Goal: Information Seeking & Learning: Learn about a topic

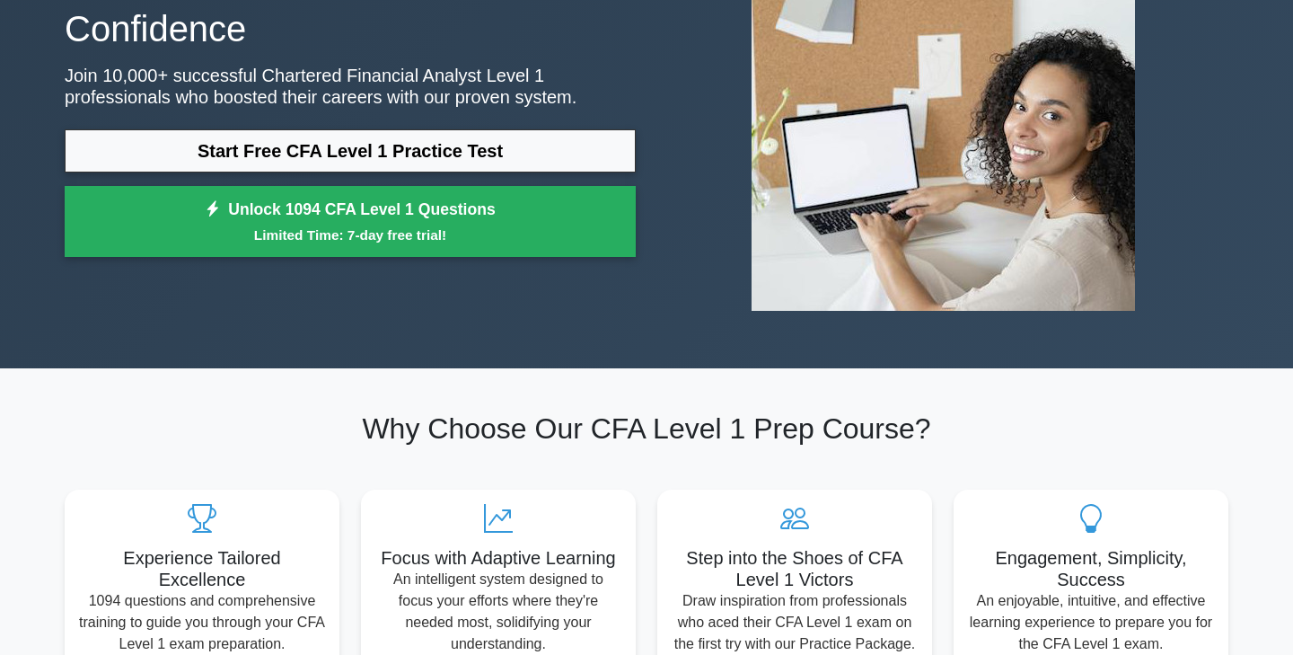
scroll to position [192, 0]
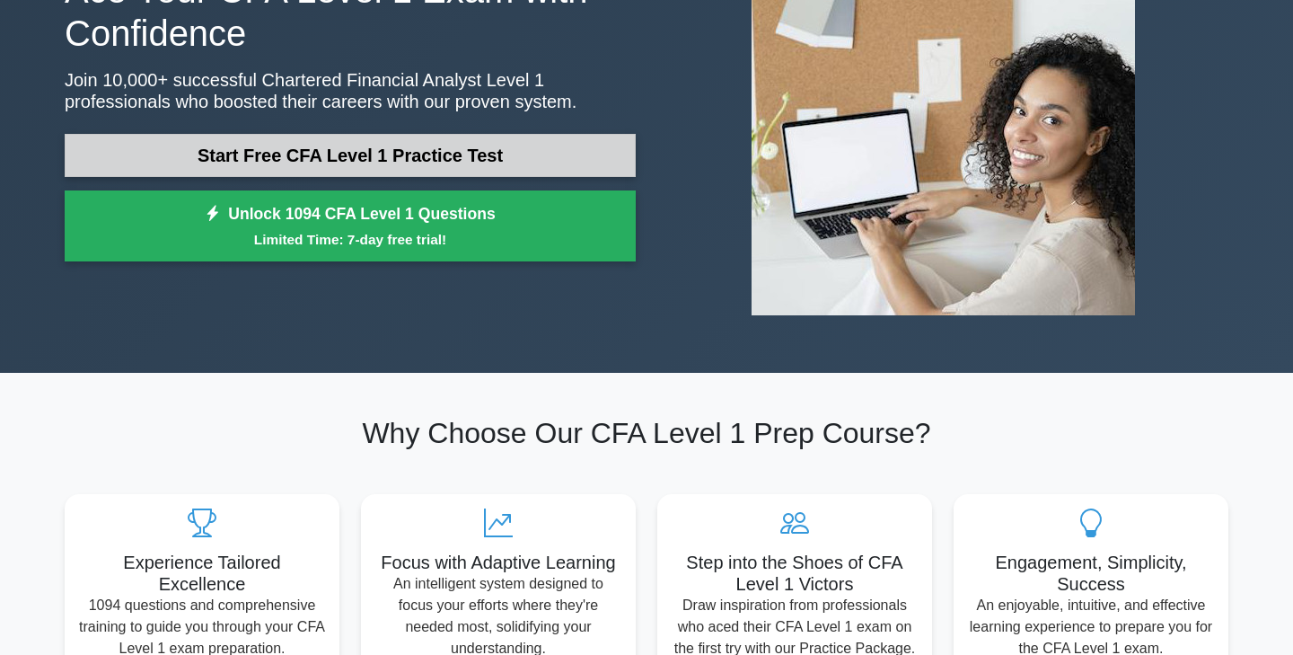
click at [301, 154] on link "Start Free CFA Level 1 Practice Test" at bounding box center [350, 155] width 571 height 43
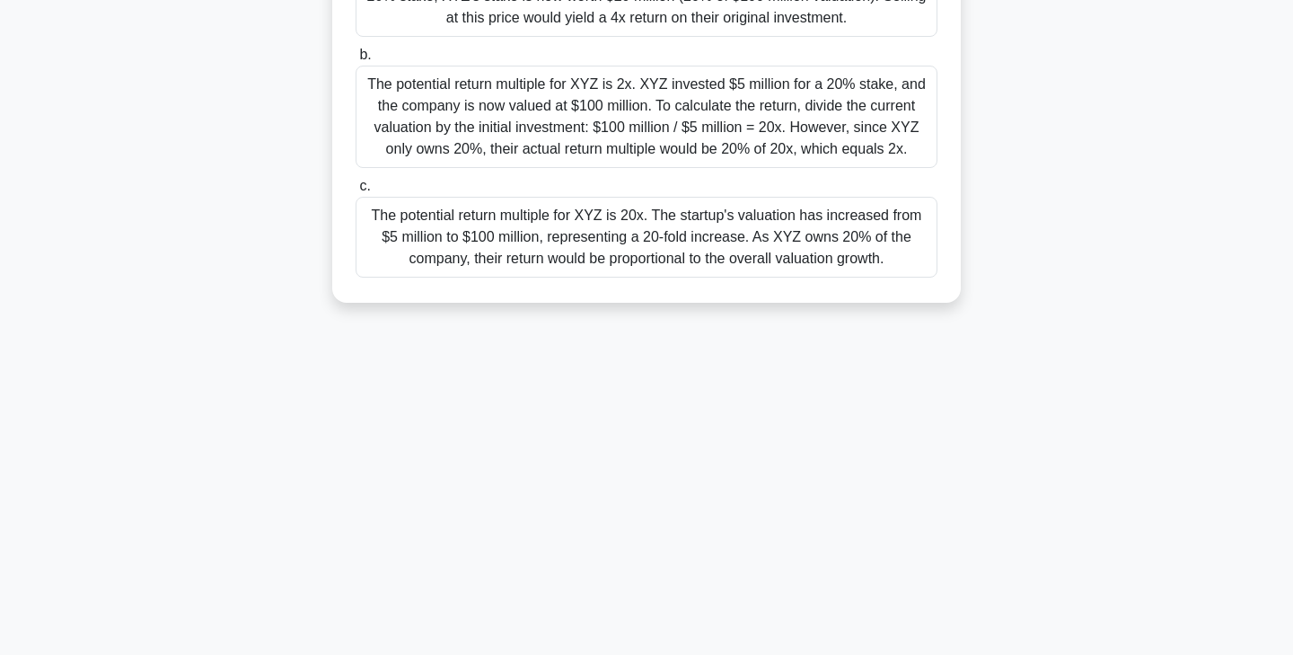
click at [429, 183] on label "c. The potential return multiple for XYZ is 20x. The startup's valuation has in…" at bounding box center [647, 226] width 582 height 102
click at [356, 183] on input "c. The potential return multiple for XYZ is 20x. The startup's valuation has in…" at bounding box center [356, 186] width 0 height 12
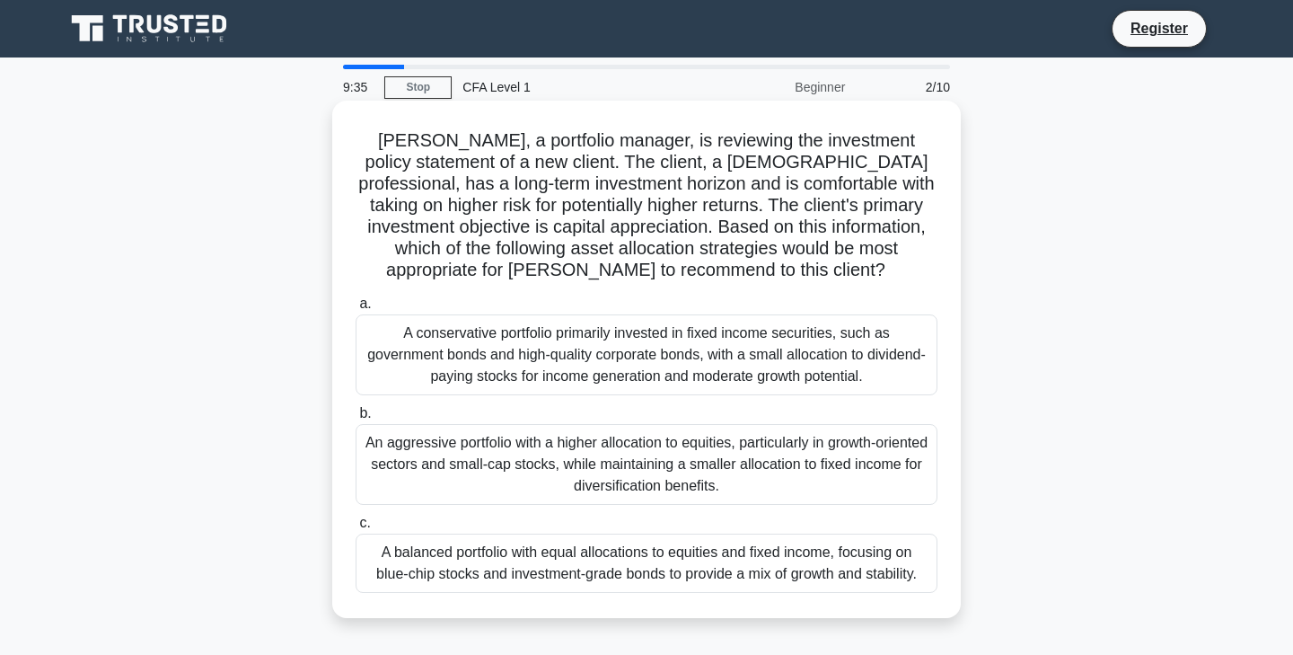
click at [527, 447] on div "An aggressive portfolio with a higher allocation to equities, particularly in g…" at bounding box center [647, 464] width 582 height 81
click at [356, 419] on input "b. An aggressive portfolio with a higher allocation to equities, particularly i…" at bounding box center [356, 414] width 0 height 12
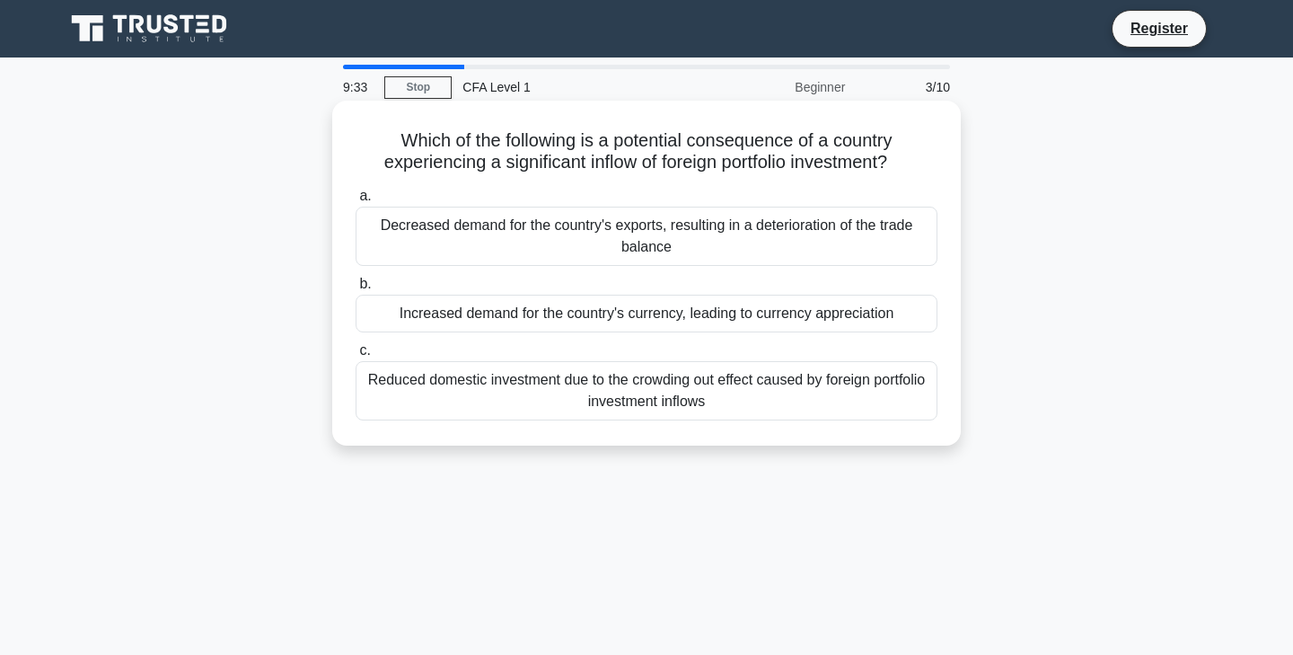
click at [584, 308] on div "Increased demand for the country's currency, leading to currency appreciation" at bounding box center [647, 314] width 582 height 38
click at [356, 290] on input "b. Increased demand for the country's currency, leading to currency appreciation" at bounding box center [356, 284] width 0 height 12
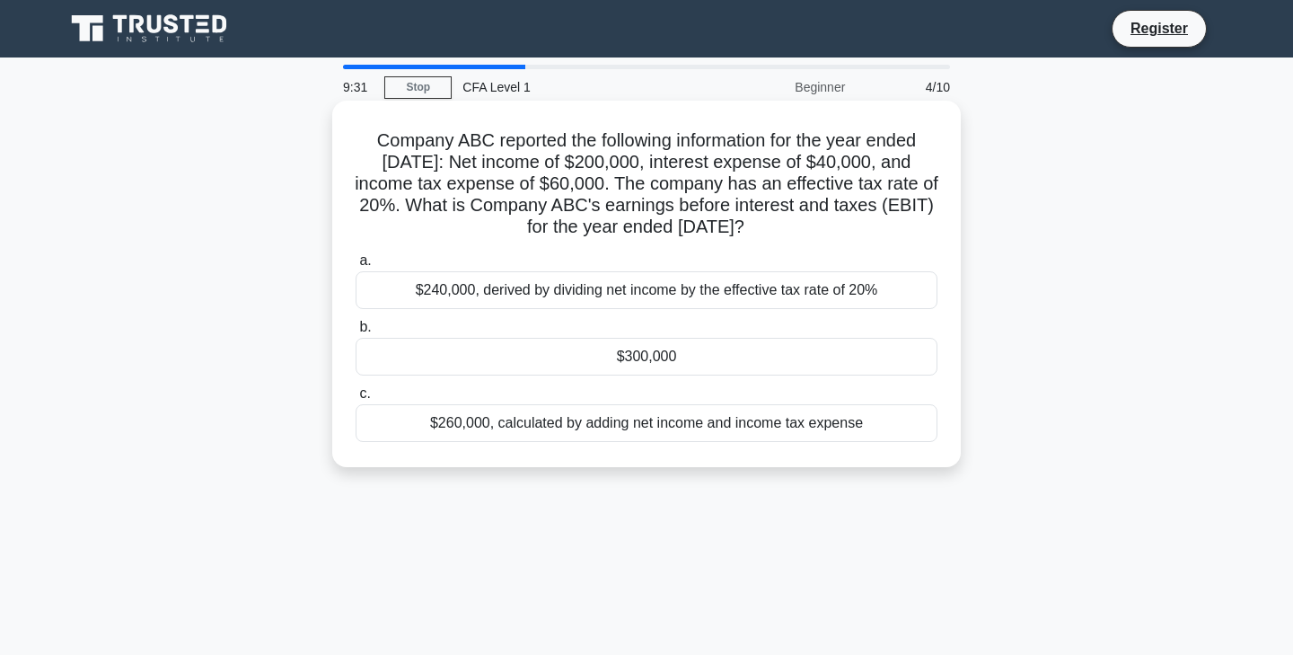
click at [560, 297] on div "$240,000, derived by dividing net income by the effective tax rate of 20%" at bounding box center [647, 290] width 582 height 38
click at [356, 267] on input "a. $240,000, derived by dividing net income by the effective tax rate of 20%" at bounding box center [356, 261] width 0 height 12
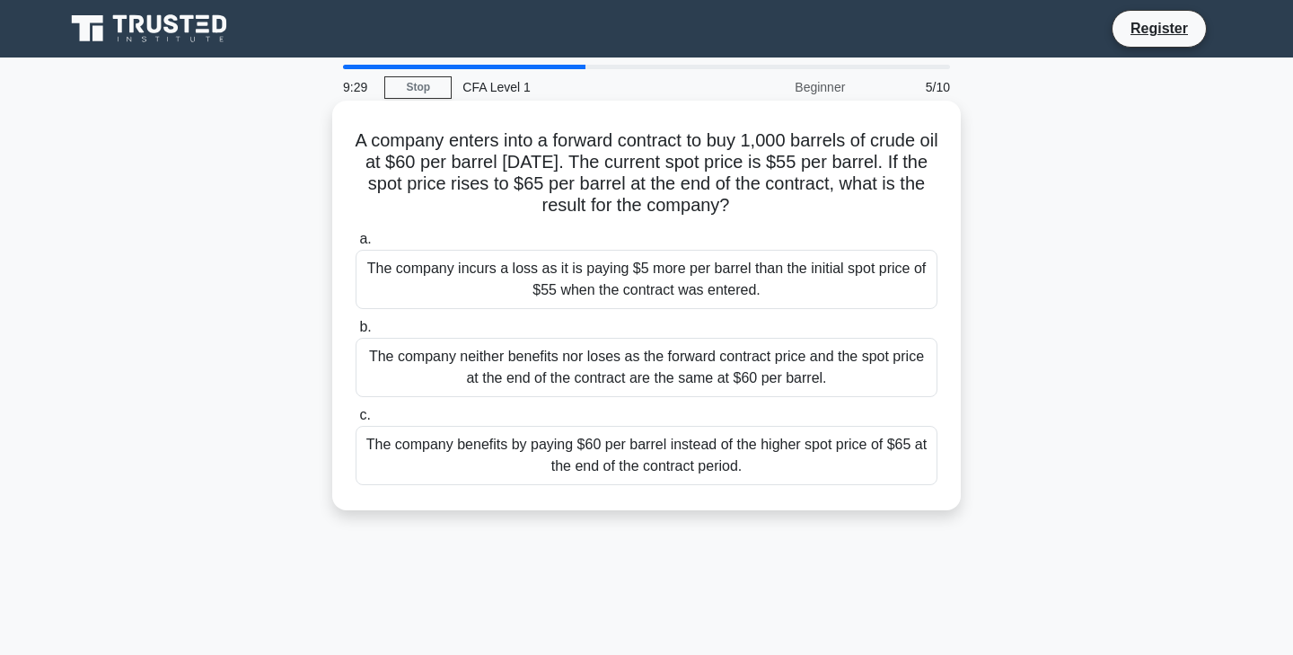
click at [557, 357] on div "The company neither benefits nor loses as the forward contract price and the sp…" at bounding box center [647, 367] width 582 height 59
click at [356, 333] on input "b. The company neither benefits nor loses as the forward contract price and the…" at bounding box center [356, 327] width 0 height 12
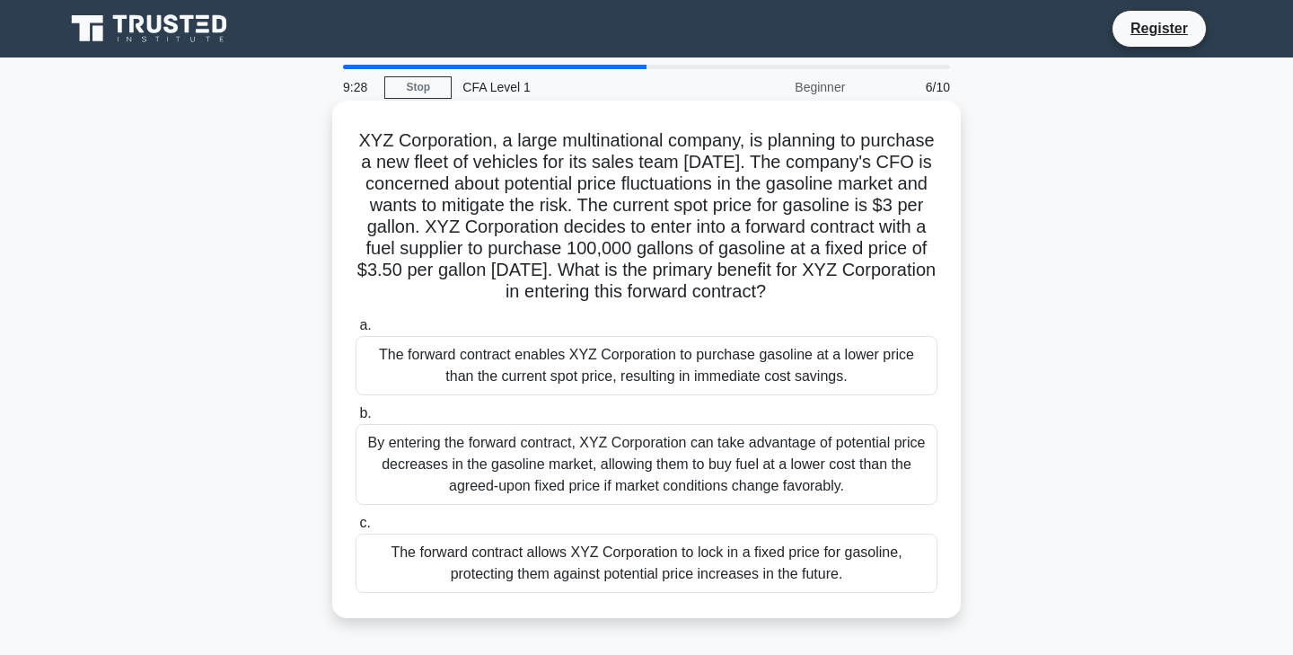
click at [555, 371] on div "The forward contract enables XYZ Corporation to purchase gasoline at a lower pr…" at bounding box center [647, 365] width 582 height 59
click at [356, 331] on input "a. The forward contract enables XYZ Corporation to purchase gasoline at a lower…" at bounding box center [356, 326] width 0 height 12
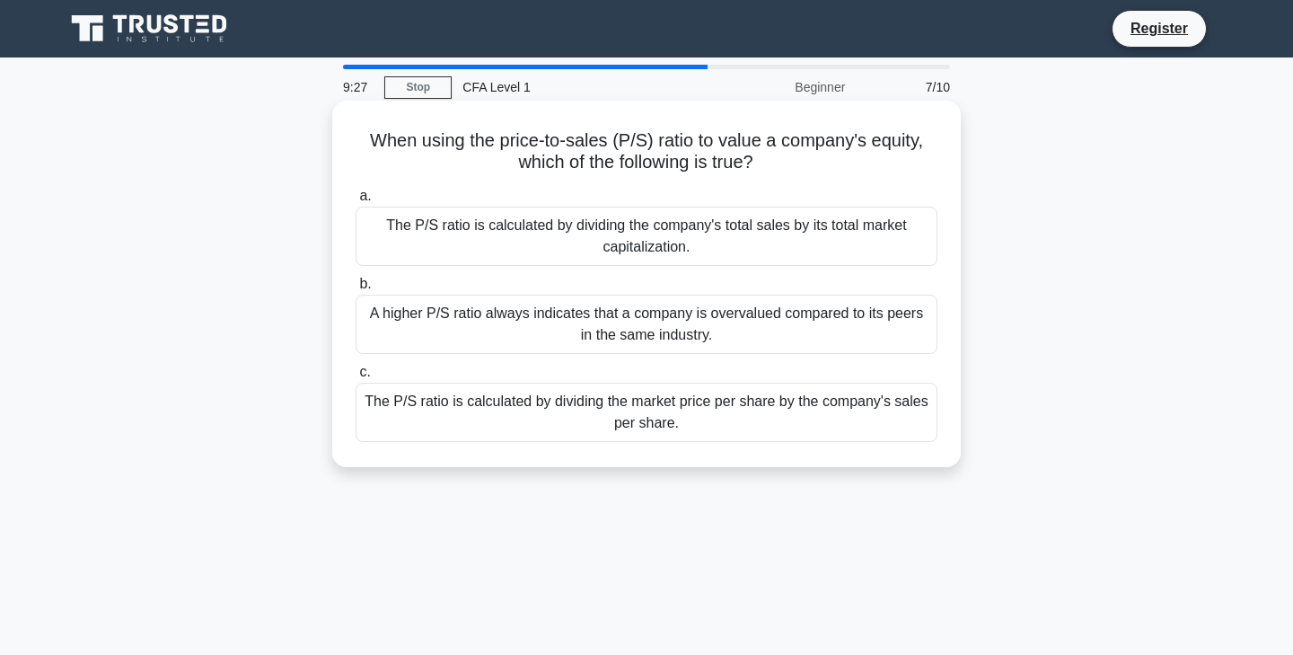
click at [570, 345] on div "A higher P/S ratio always indicates that a company is overvalued compared to it…" at bounding box center [647, 324] width 582 height 59
click at [356, 290] on input "b. A higher P/S ratio always indicates that a company is overvalued compared to…" at bounding box center [356, 284] width 0 height 12
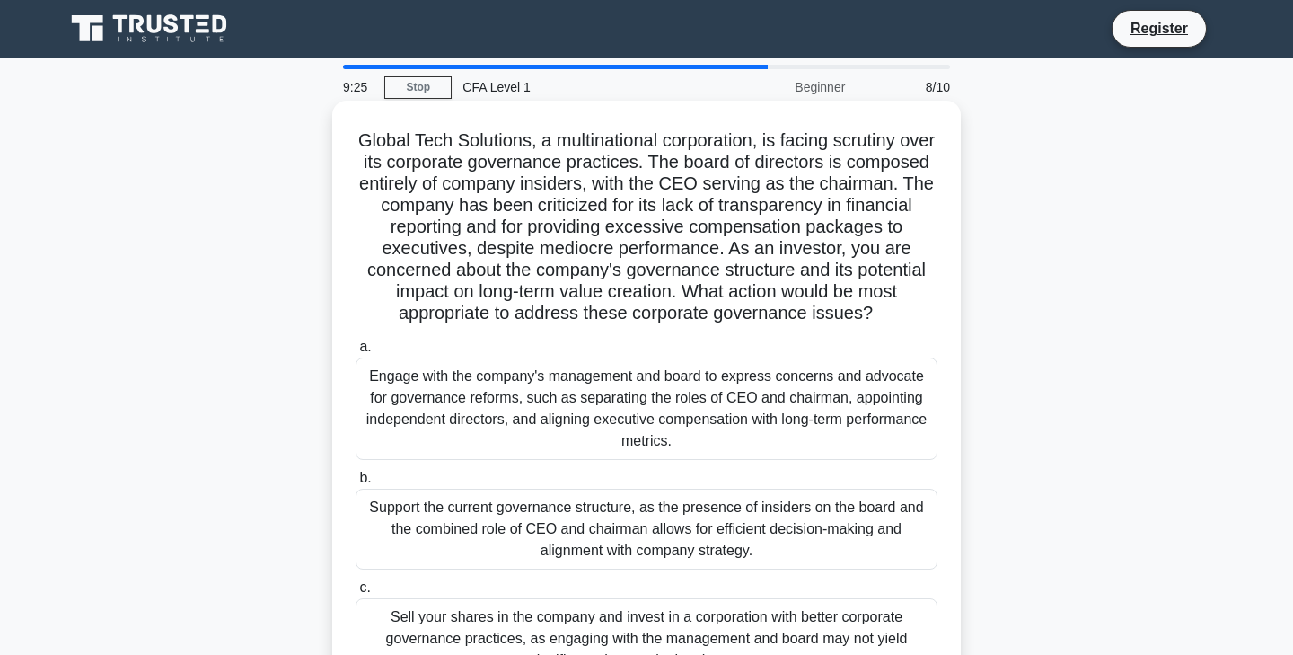
click at [568, 418] on div "Engage with the company's management and board to express concerns and advocate…" at bounding box center [647, 408] width 582 height 102
click at [356, 353] on input "a. Engage with the company's management and board to express concerns and advoc…" at bounding box center [356, 347] width 0 height 12
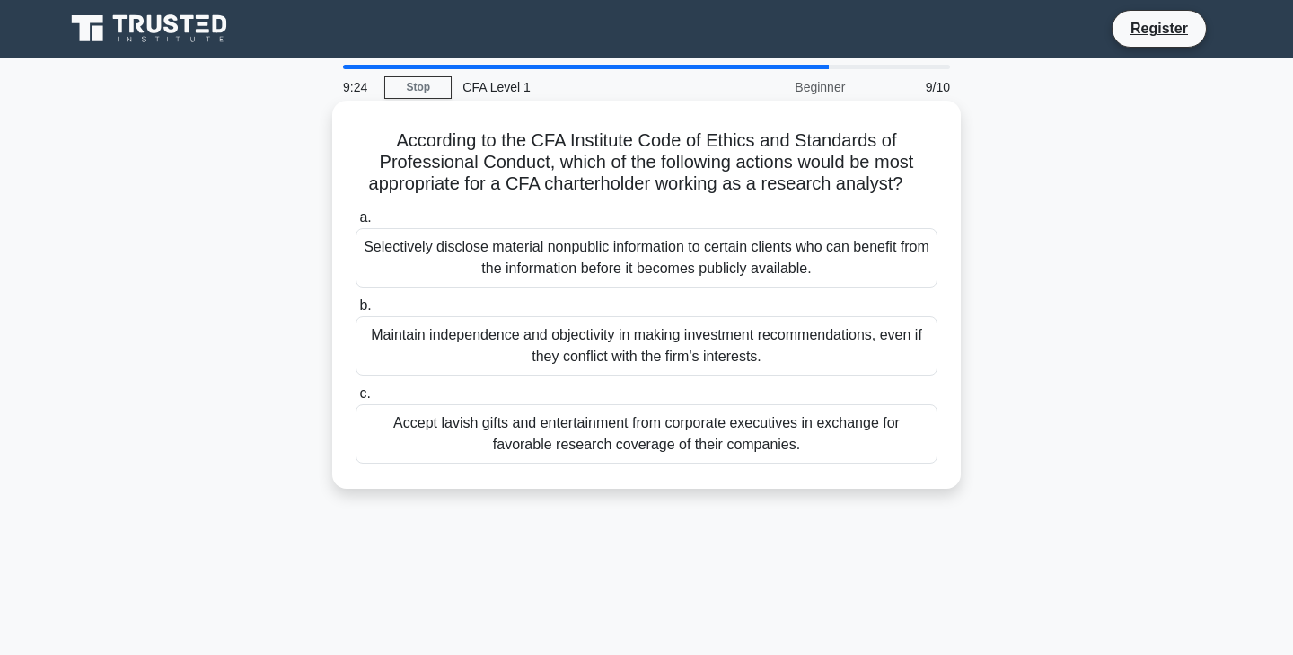
click at [569, 413] on div "Accept lavish gifts and entertainment from corporate executives in exchange for…" at bounding box center [647, 433] width 582 height 59
click at [356, 400] on input "c. Accept lavish gifts and entertainment from corporate executives in exchange …" at bounding box center [356, 394] width 0 height 12
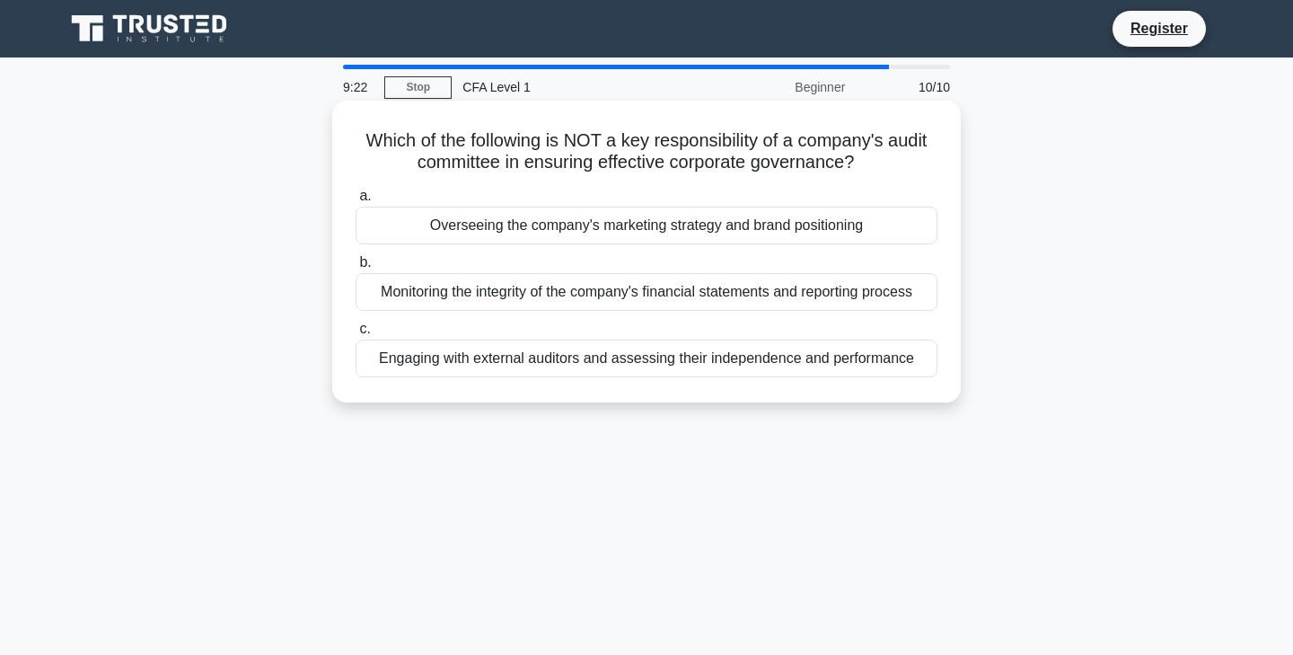
click at [612, 332] on label "c. Engaging with external auditors and assessing their independence and perform…" at bounding box center [647, 347] width 582 height 59
click at [356, 332] on input "c. Engaging with external auditors and assessing their independence and perform…" at bounding box center [356, 329] width 0 height 12
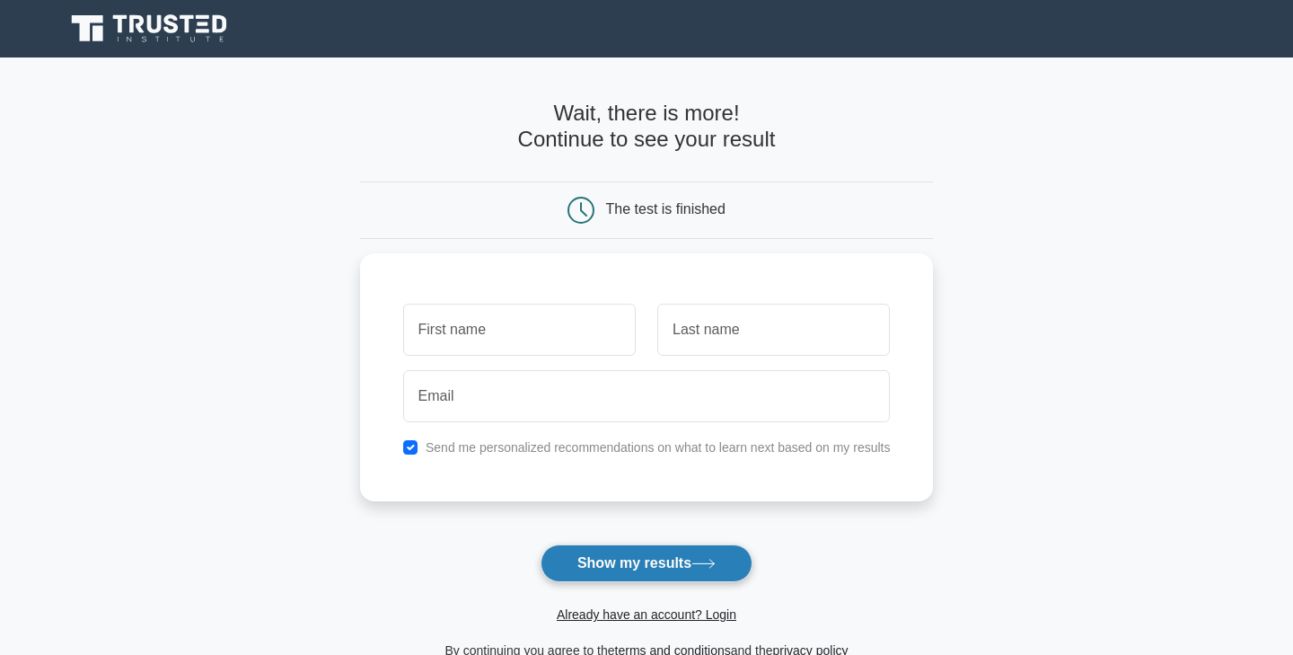
click at [622, 553] on button "Show my results" at bounding box center [647, 563] width 212 height 38
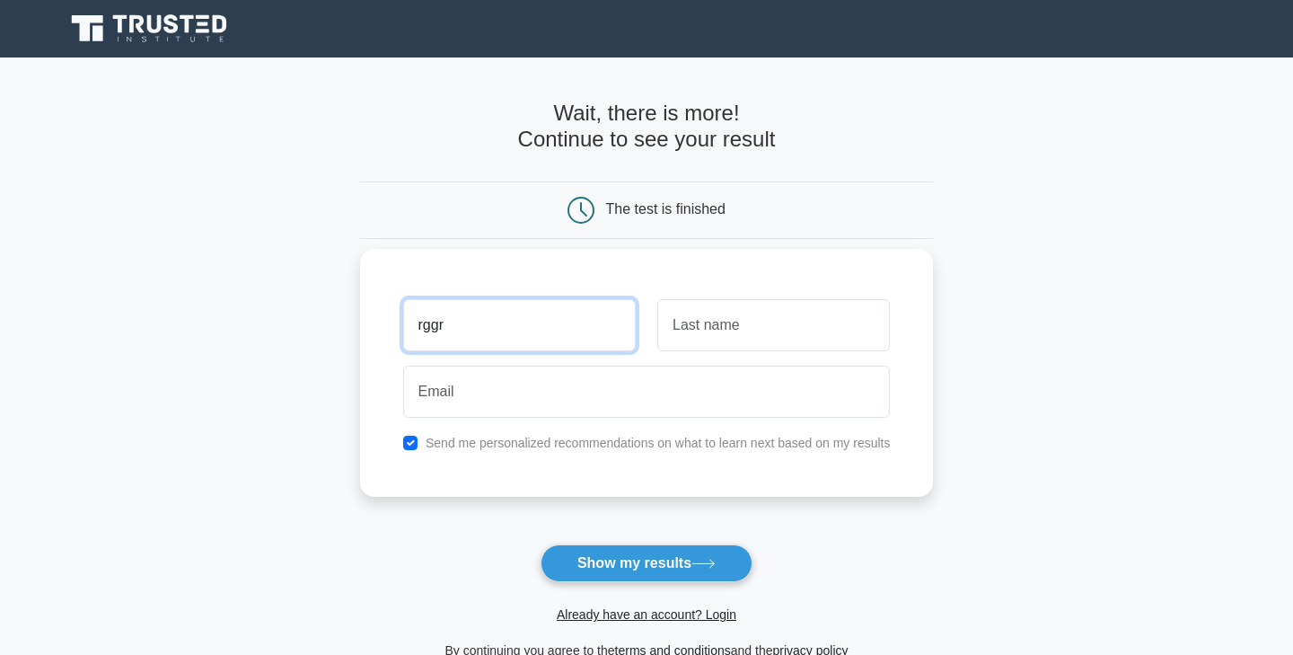
type input "rggr"
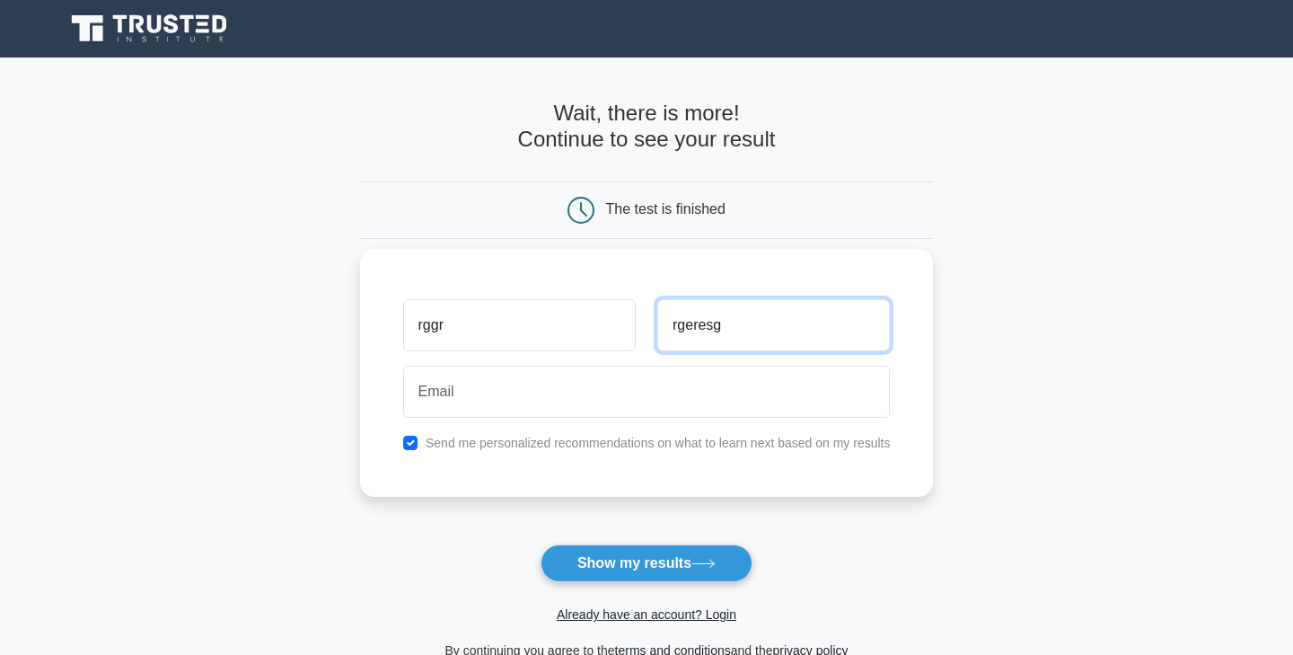
type input "rgeresg"
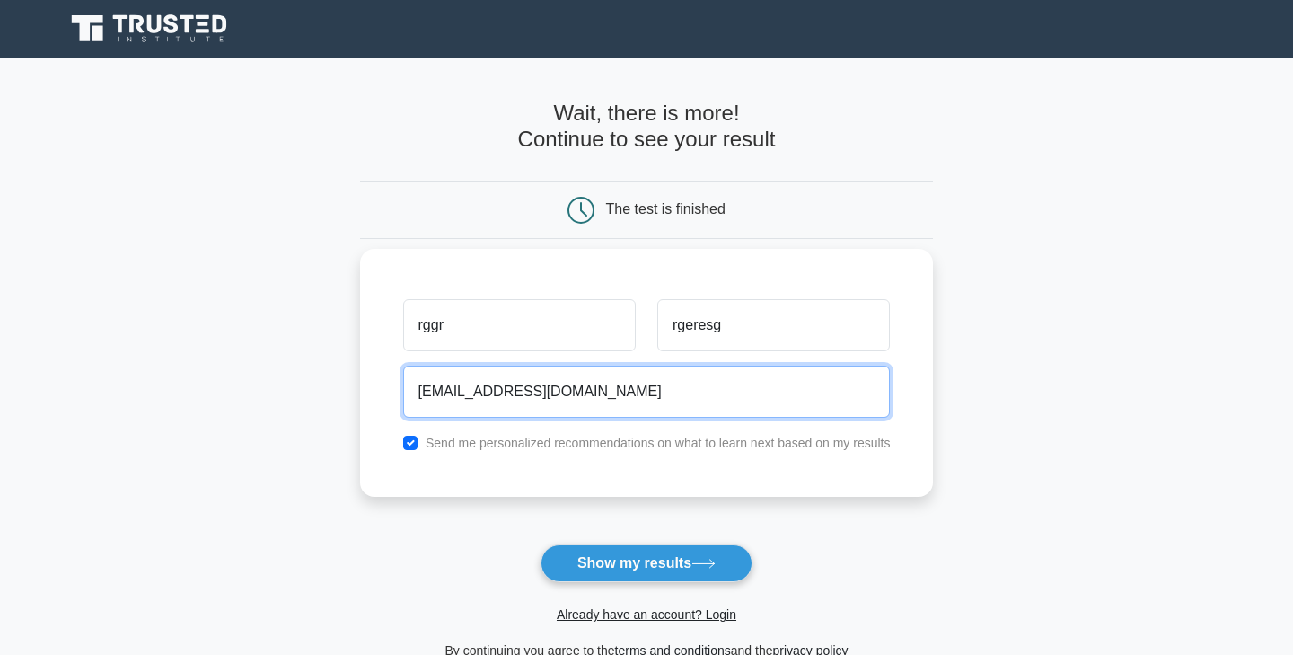
type input "vocuongtkaff123@gmail.com"
click at [646, 562] on button "Show my results" at bounding box center [647, 563] width 212 height 38
